Goal: Transaction & Acquisition: Purchase product/service

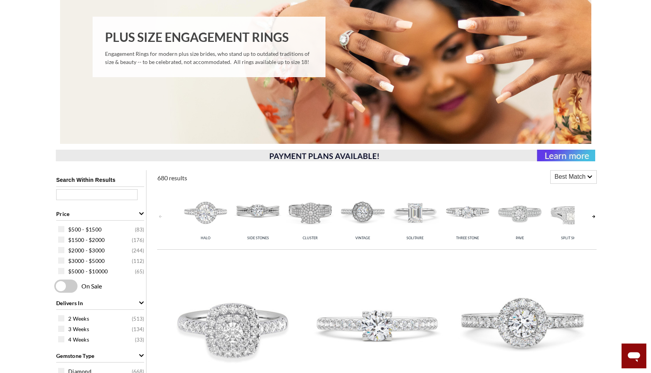
scroll to position [278, 0]
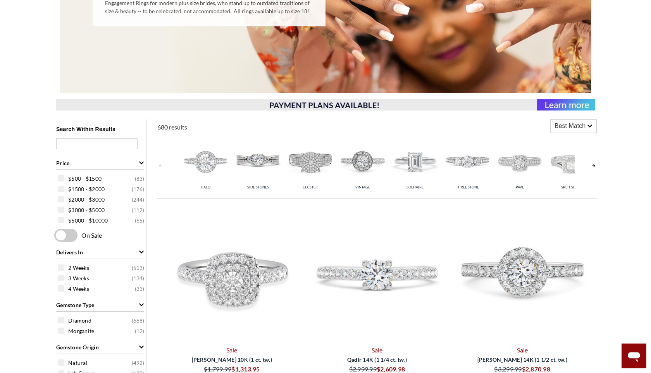
click at [595, 161] on link at bounding box center [594, 166] width 6 height 62
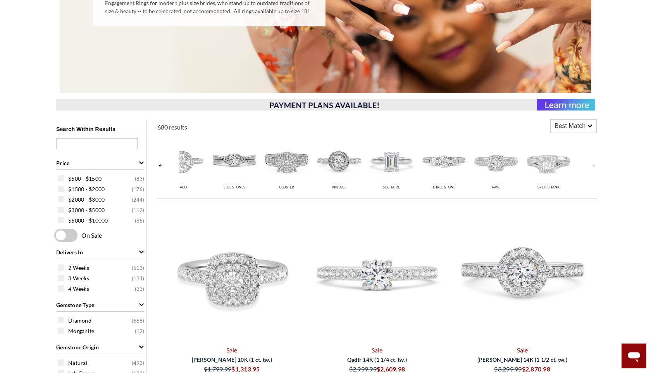
click at [595, 162] on link at bounding box center [594, 166] width 6 height 62
click at [164, 164] on div "Halo Side Stones Cluster Vintage Solitaire Three Stone Pave Split Shank" at bounding box center [377, 166] width 440 height 62
click at [161, 164] on link at bounding box center [160, 166] width 6 height 62
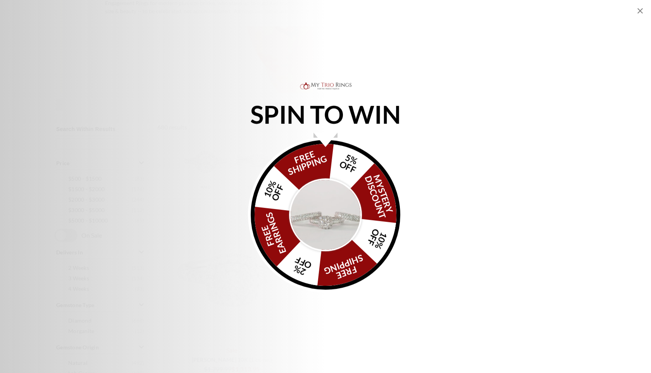
click at [640, 14] on icon "Close popup" at bounding box center [640, 10] width 9 height 9
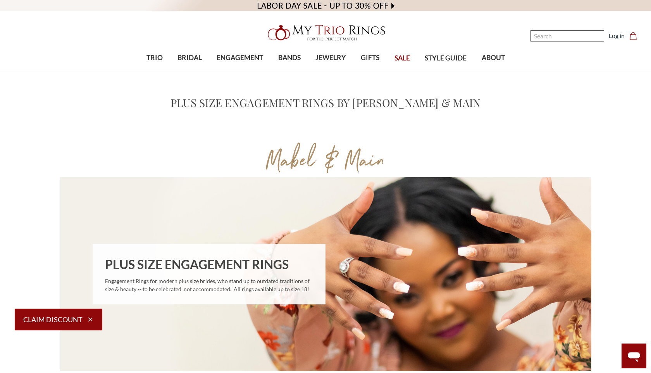
click at [562, 32] on input "Search" at bounding box center [568, 35] width 74 height 11
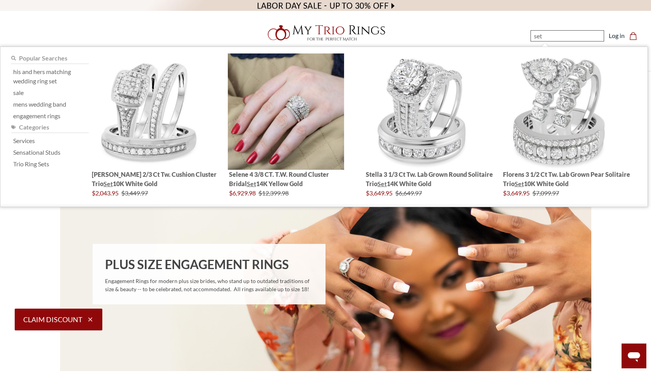
type input "sets"
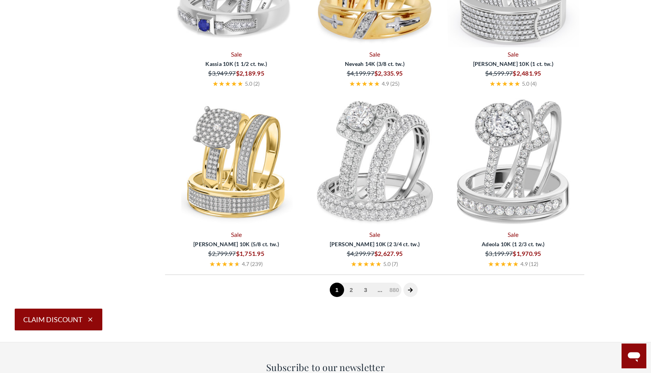
scroll to position [1673, 0]
click at [353, 288] on link "2" at bounding box center [351, 289] width 14 height 14
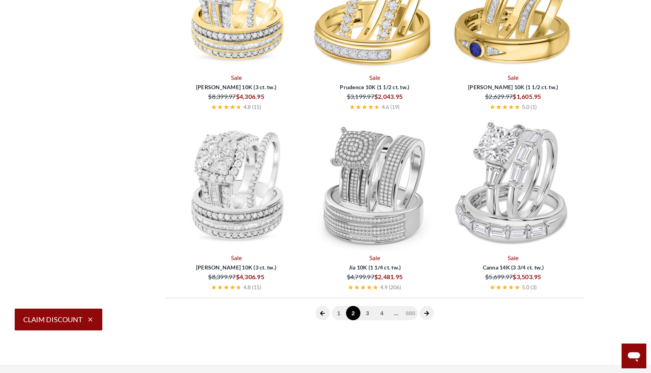
scroll to position [1650, 0]
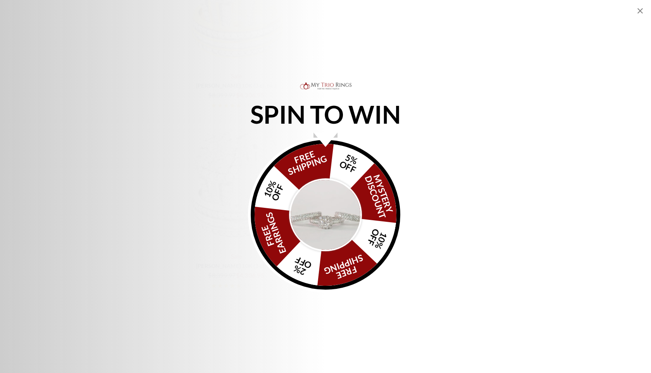
click at [638, 12] on icon "Close popup" at bounding box center [640, 10] width 5 height 5
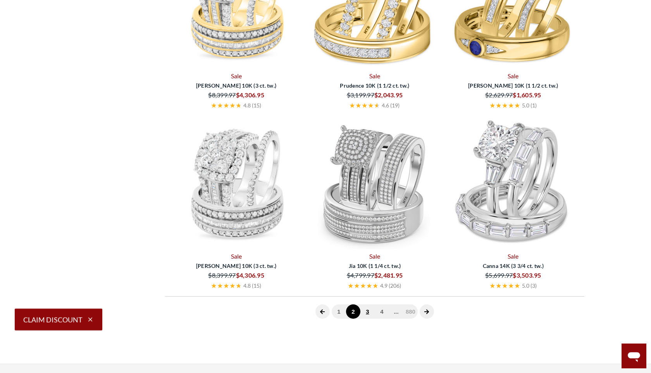
click at [369, 314] on link "3" at bounding box center [367, 311] width 14 height 14
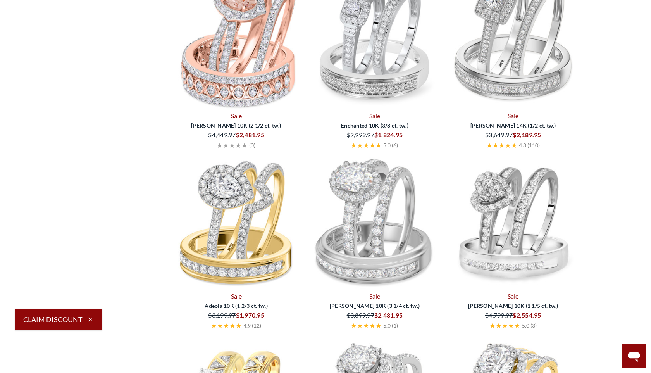
scroll to position [888, 0]
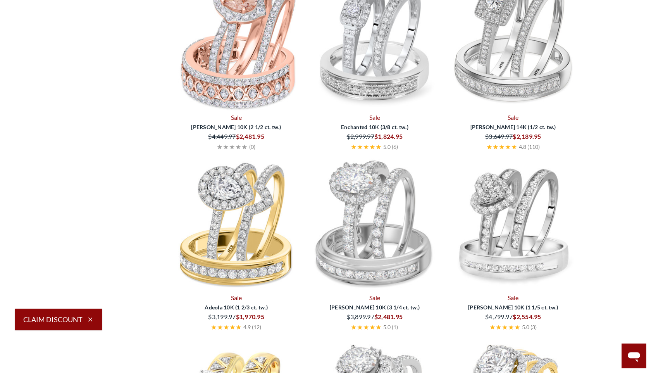
click at [254, 203] on img at bounding box center [236, 225] width 132 height 132
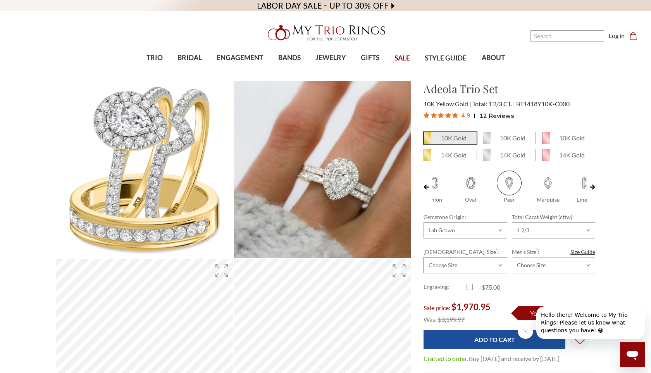
click at [472, 268] on select "Choose Size 3.00 3.25 3.50 3.75 4.00 4.25 4.50 4.75 5.00 5.25 5.50 5.75 6.00 6.…" at bounding box center [465, 265] width 83 height 16
select select "19518535"
click at [424, 257] on select "Choose Size 3.00 3.25 3.50 3.75 4.00 4.25 4.50 4.75 5.00 5.25 5.50 5.75 6.00 6.…" at bounding box center [465, 265] width 83 height 16
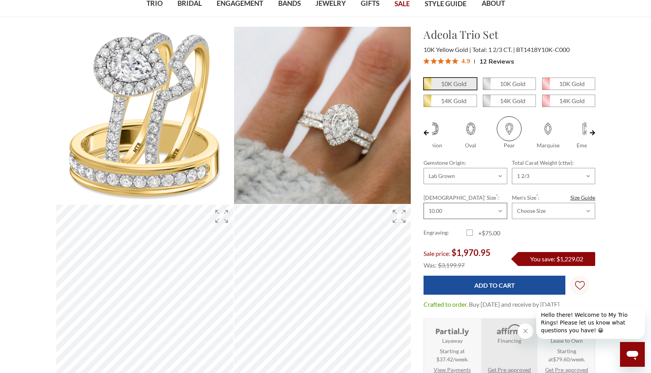
scroll to position [57, 0]
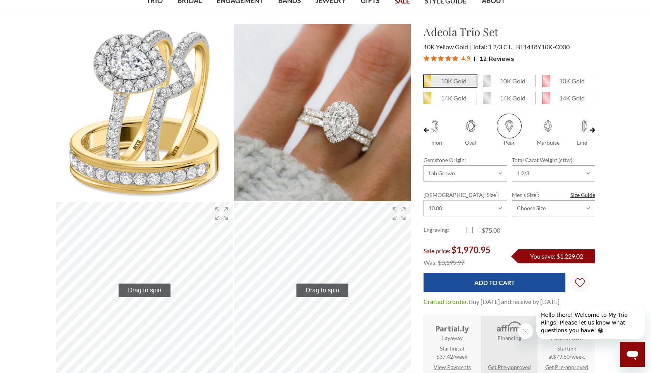
click at [585, 209] on select "Choose Size 6.00 6.25 6.50 6.75 7.00 7.25 7.50 7.75 8.00 8.25 8.50 8.75 9.00 9.…" at bounding box center [553, 208] width 83 height 16
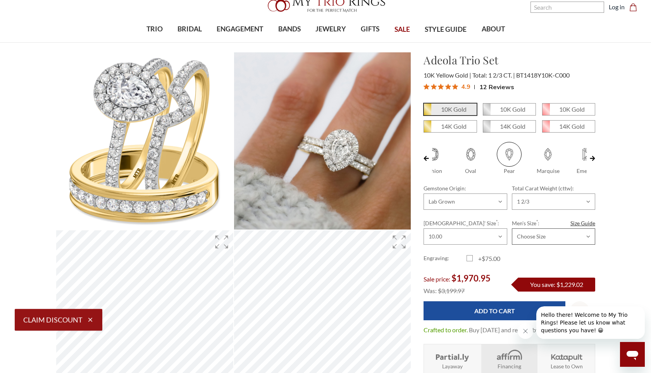
scroll to position [0, 0]
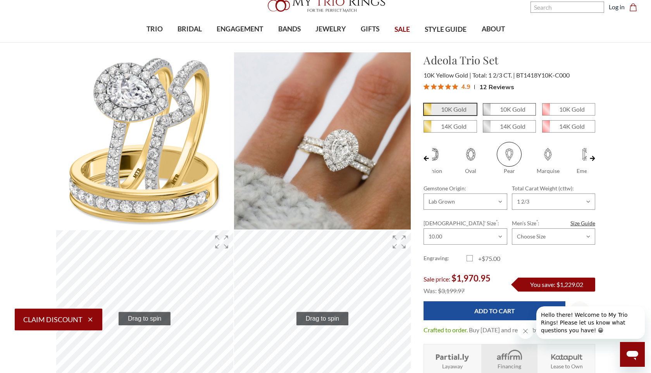
click at [511, 112] on em "10K Gold" at bounding box center [513, 108] width 26 height 7
click at [486, 112] on input "10K Gold" at bounding box center [486, 112] width 0 height 0
radio input "true"
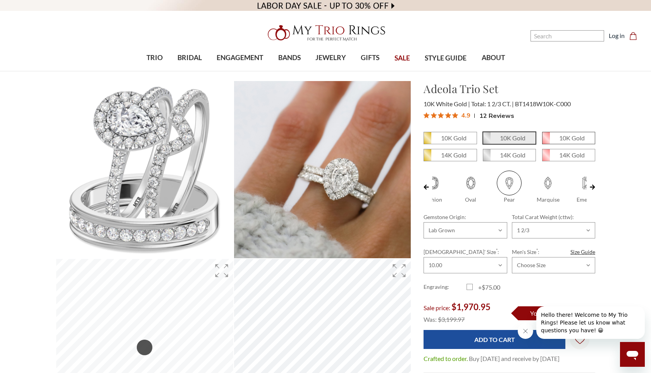
click at [570, 143] on span "10K Gold" at bounding box center [569, 138] width 52 height 12
click at [546, 141] on input "10K Gold" at bounding box center [545, 141] width 0 height 0
radio input "true"
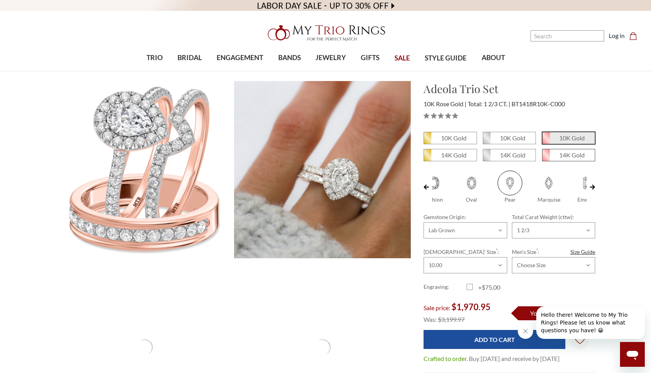
scroll to position [0, 19]
click at [569, 157] on em "14K Gold" at bounding box center [572, 154] width 26 height 7
click at [546, 158] on input "14K Gold" at bounding box center [545, 158] width 0 height 0
radio input "true"
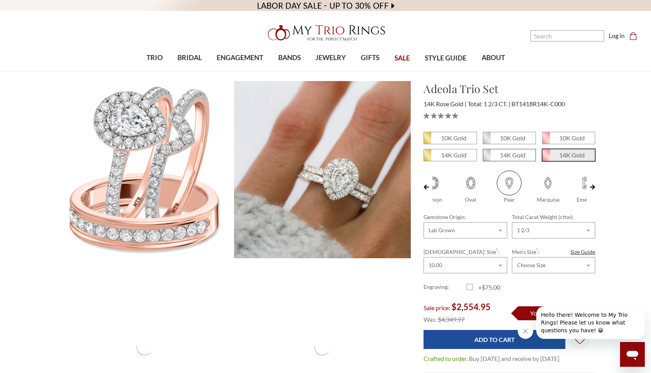
click at [522, 153] on em "14K Gold" at bounding box center [513, 154] width 26 height 7
click at [486, 158] on input "14K Gold" at bounding box center [486, 158] width 0 height 0
radio input "true"
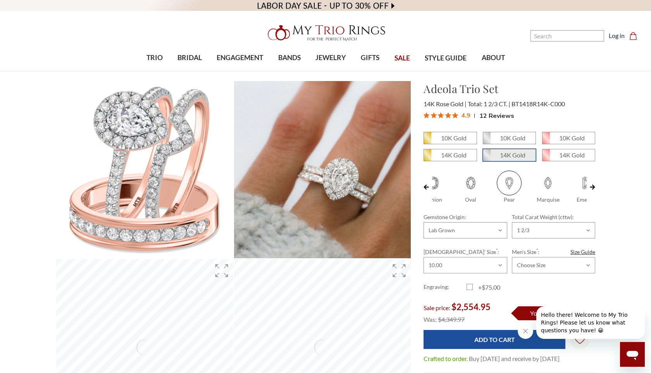
scroll to position [0, 0]
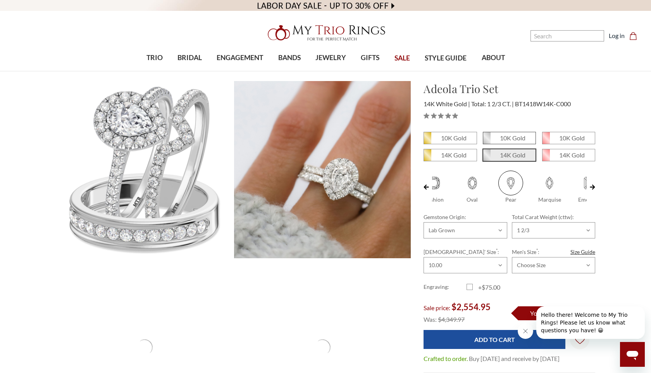
click at [511, 136] on em "10K Gold" at bounding box center [513, 137] width 26 height 7
click at [486, 141] on input "10K Gold" at bounding box center [486, 141] width 0 height 0
radio input "true"
